Goal: Use online tool/utility: Utilize a website feature to perform a specific function

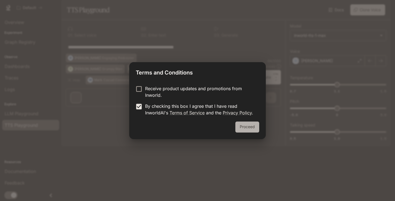
click at [247, 123] on button "Proceed" at bounding box center [247, 126] width 24 height 11
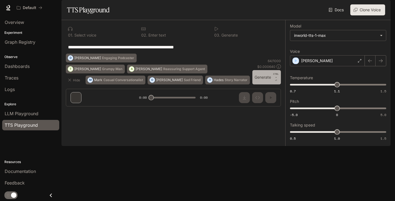
click at [260, 84] on button "Generate CTRL + ⏎" at bounding box center [266, 77] width 29 height 14
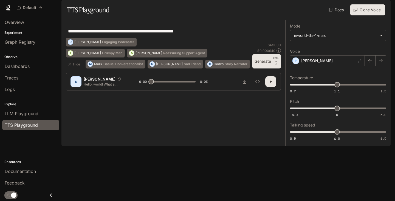
click at [265, 68] on button "Generate CTRL + ⏎" at bounding box center [266, 61] width 29 height 14
type input "*"
click at [38, 112] on div "LLM Playground" at bounding box center [31, 113] width 52 height 7
